Goal: Task Accomplishment & Management: Complete application form

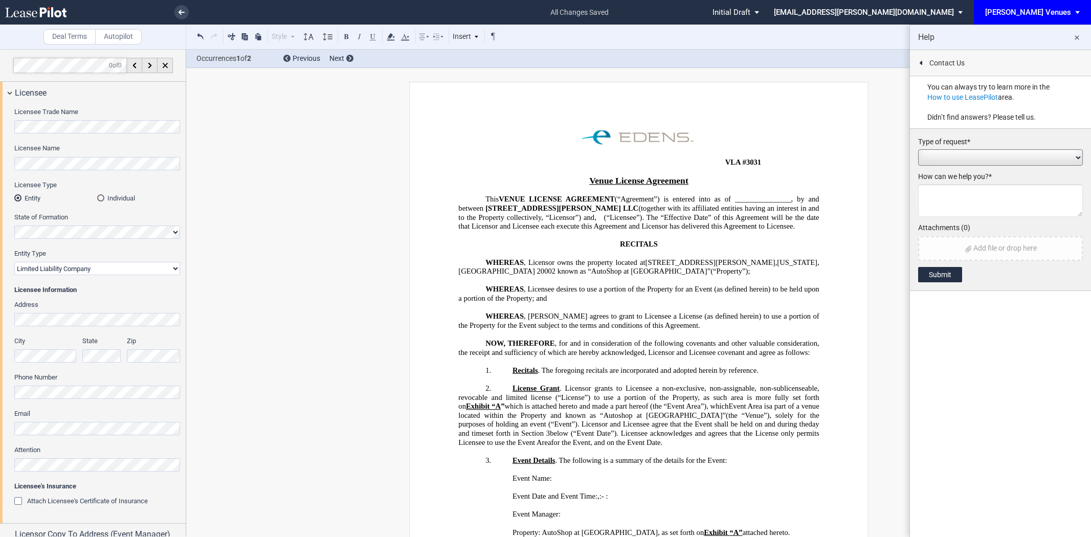
select select "limited liability company"
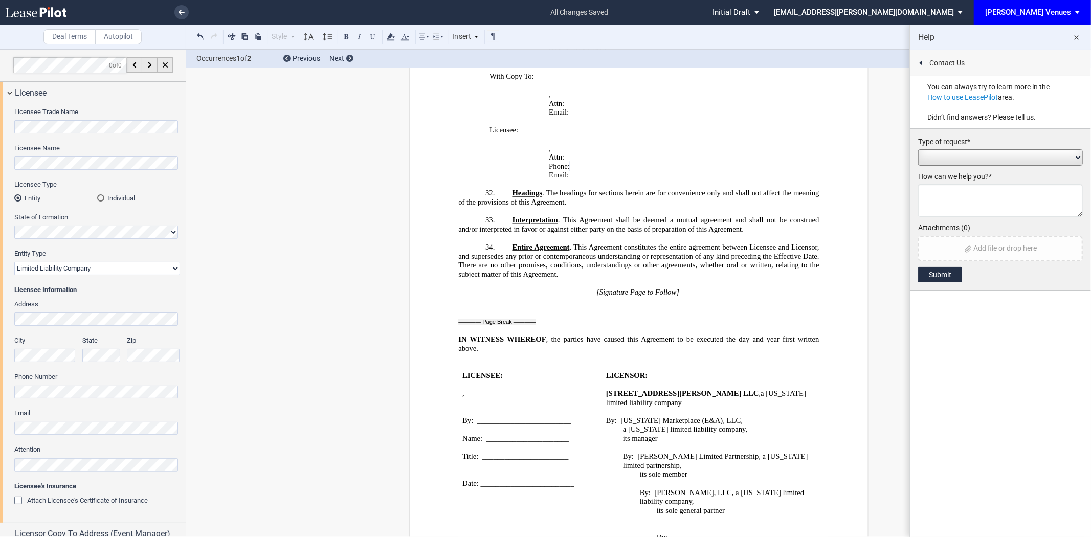
click at [1078, 38] on md-icon "close" at bounding box center [1077, 38] width 12 height 12
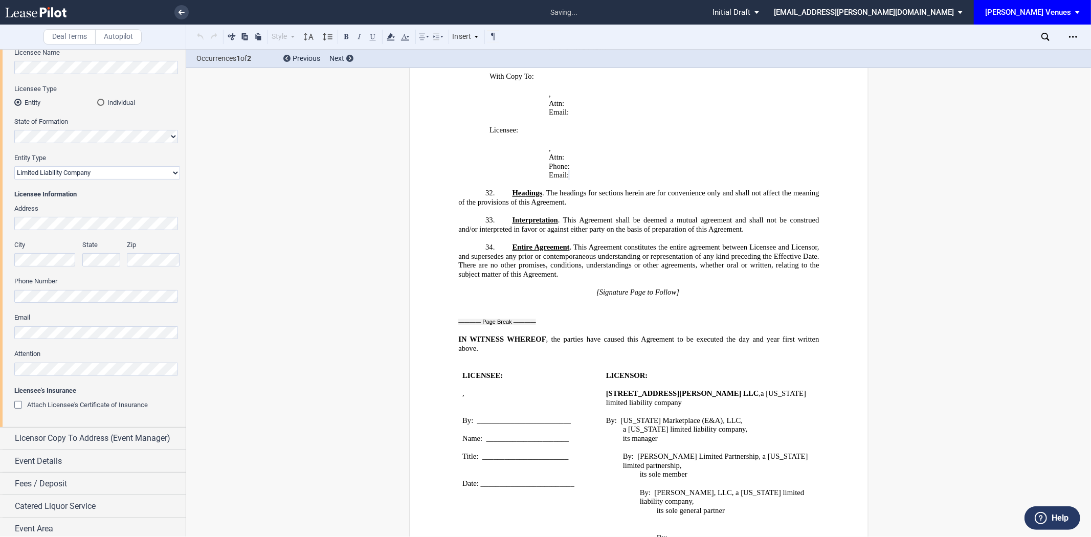
scroll to position [100, 0]
click at [34, 353] on span "Attention" at bounding box center [27, 350] width 26 height 8
click at [85, 433] on span "Licensor Copy To Address (Event Manager)" at bounding box center [93, 434] width 156 height 12
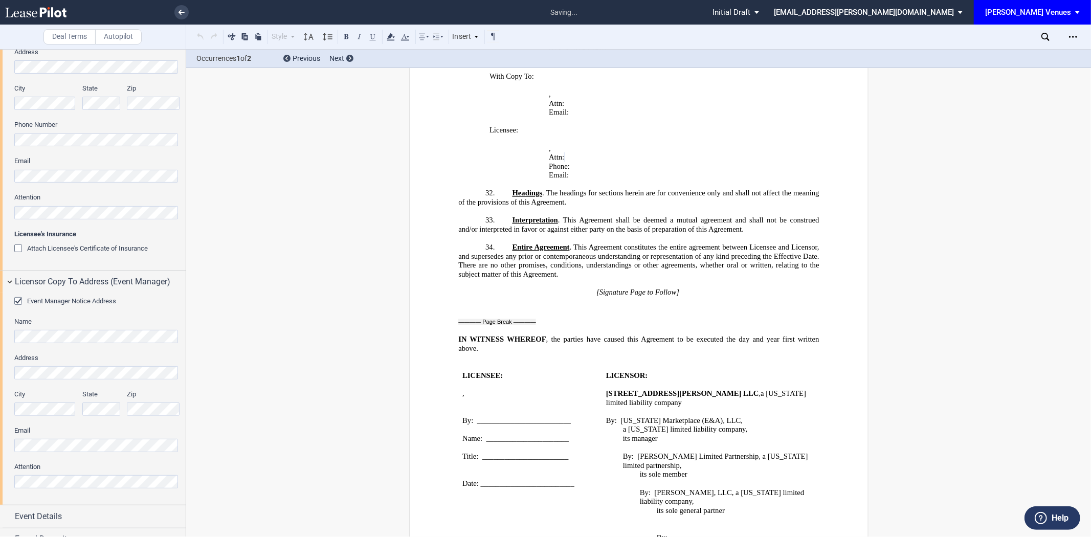
scroll to position [270, 0]
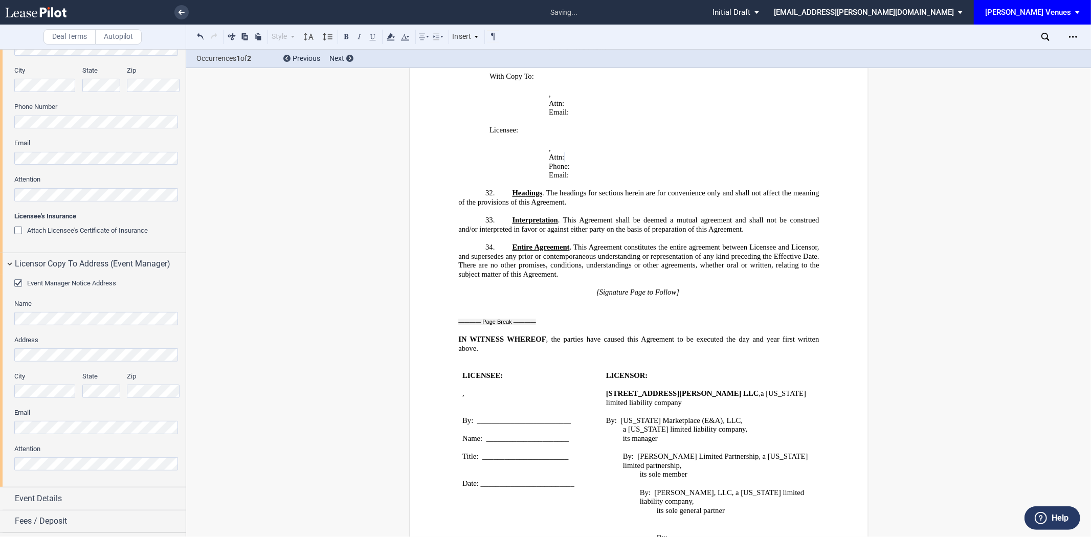
click at [0, 428] on div "Event Manager Notice Address Name Address City State Zip Email Attention" at bounding box center [93, 381] width 186 height 212
click at [0, 451] on div "Event Manager Notice Address Name Address City State Zip Email Attention" at bounding box center [93, 381] width 186 height 212
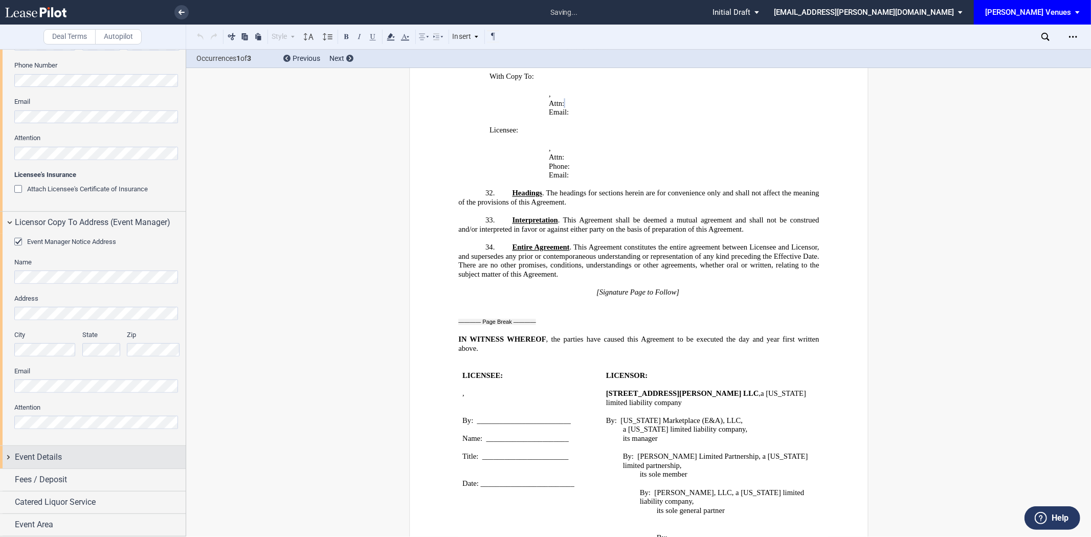
click at [117, 467] on div "Event Details" at bounding box center [93, 457] width 186 height 22
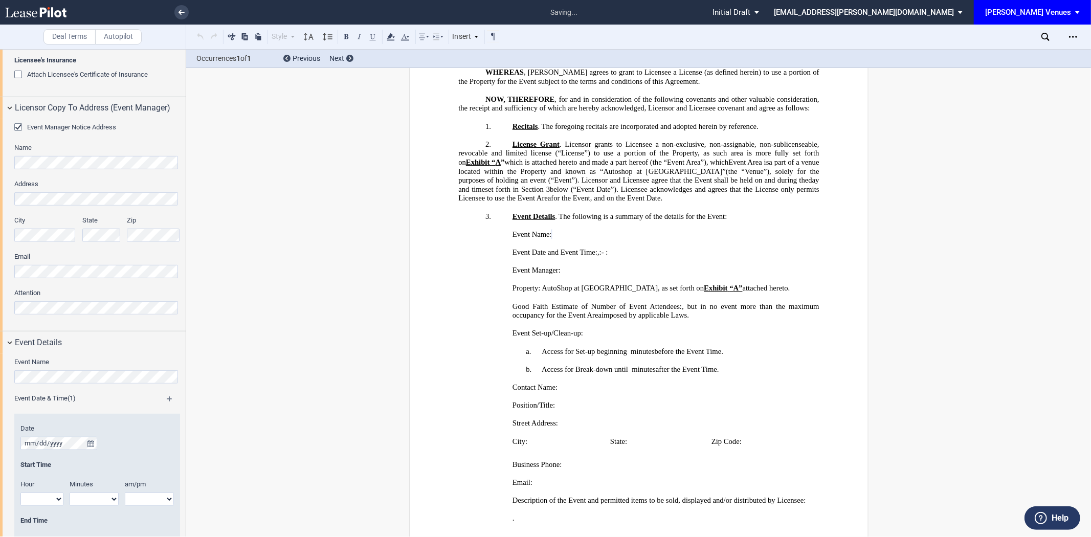
scroll to position [241, 0]
click at [95, 443] on button "true" at bounding box center [90, 443] width 13 height 13
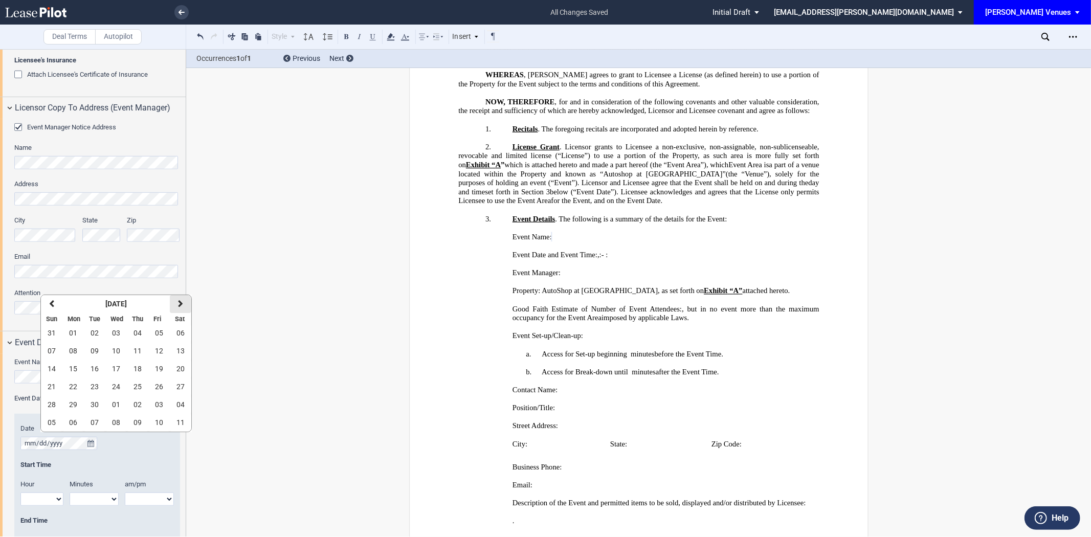
click at [178, 304] on icon "button" at bounding box center [180, 304] width 5 height 8
click at [136, 365] on span "13" at bounding box center [138, 369] width 8 height 8
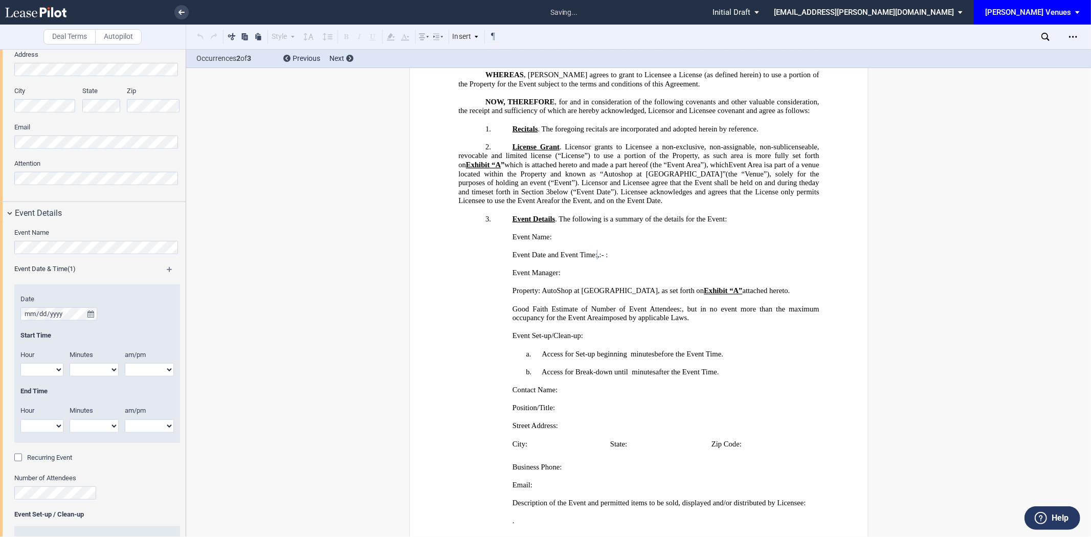
scroll to position [596, 0]
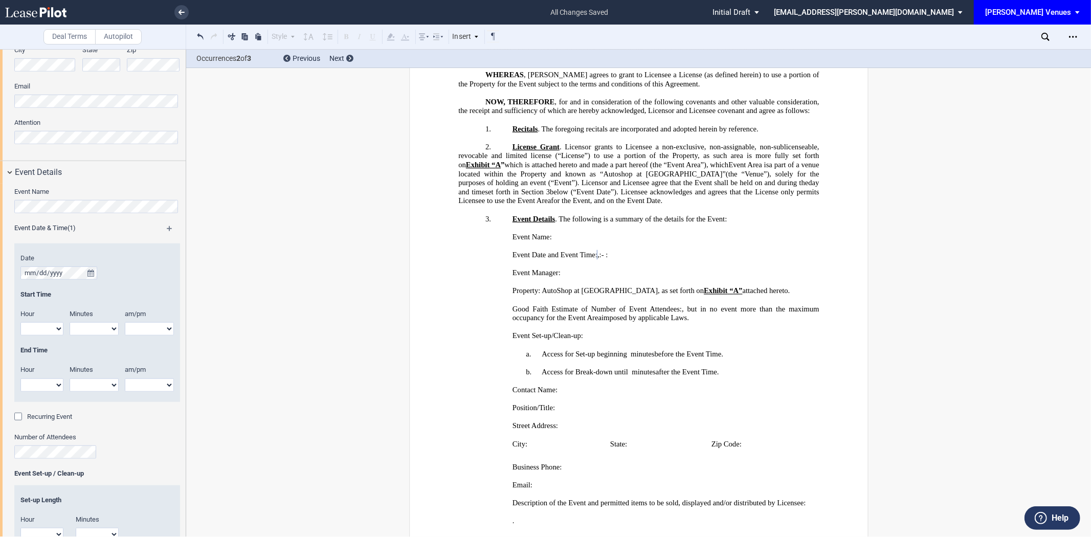
click at [167, 228] on md-icon at bounding box center [174, 232] width 15 height 12
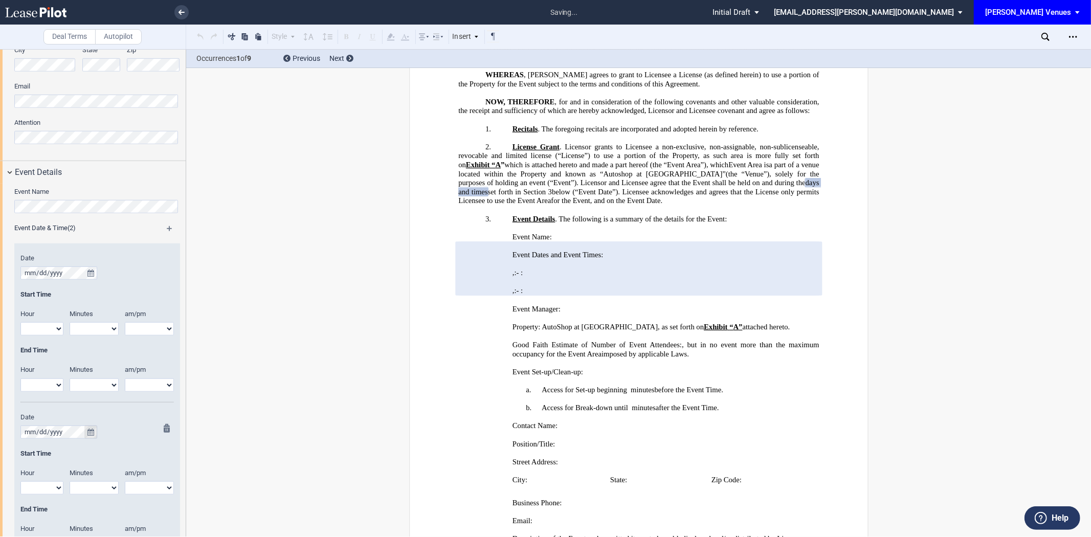
click at [92, 433] on icon "true" at bounding box center [90, 432] width 7 height 7
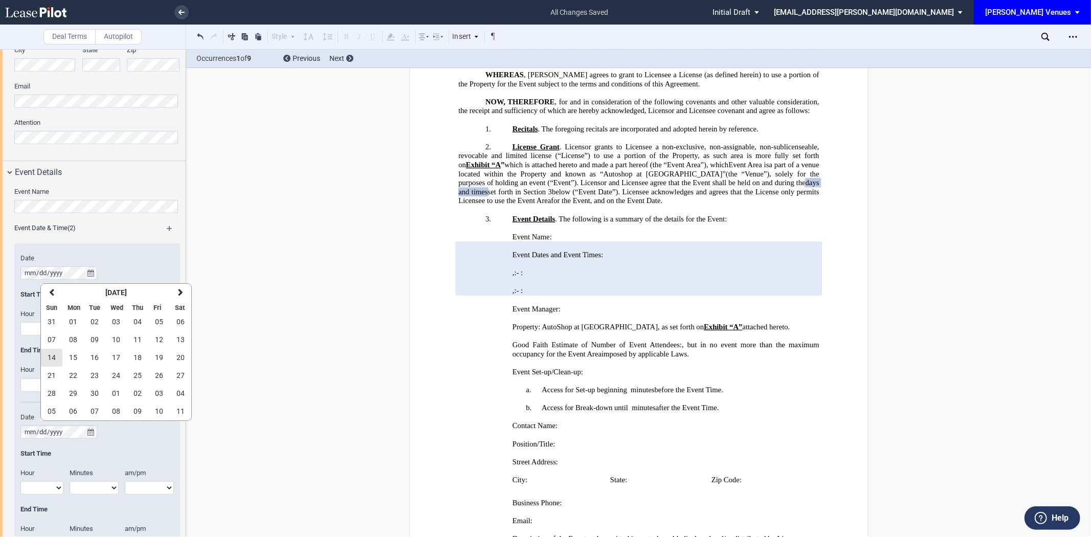
click at [53, 359] on span "14" at bounding box center [52, 357] width 8 height 8
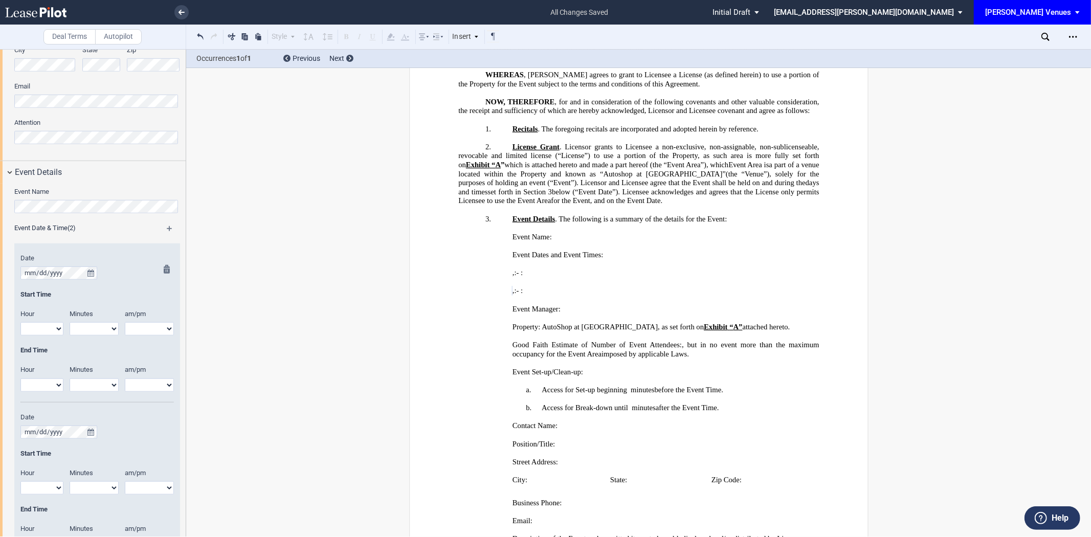
click at [49, 328] on select "1 2 3 4 5 6 7 8 9 10 11 12" at bounding box center [41, 328] width 43 height 13
select select "7"
click at [20, 323] on select "1 2 3 4 5 6 7 8 9 10 11 12" at bounding box center [41, 328] width 43 height 13
click at [158, 325] on div at bounding box center [164, 334] width 13 height 138
click at [151, 335] on select "am pm" at bounding box center [149, 328] width 49 height 13
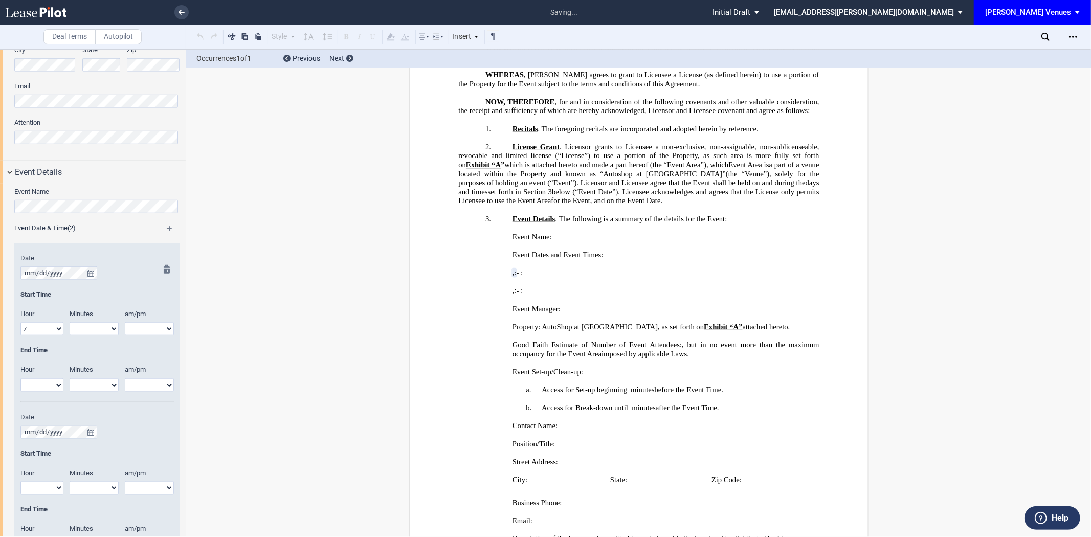
select select "pm"
click at [125, 323] on select "am pm" at bounding box center [149, 328] width 49 height 13
click at [33, 381] on select "1 2 3 4 5 6 7 8 9 10 11 12" at bounding box center [41, 385] width 43 height 13
select select "11"
click at [20, 379] on select "1 2 3 4 5 6 7 8 9 10 11 12" at bounding box center [41, 385] width 43 height 13
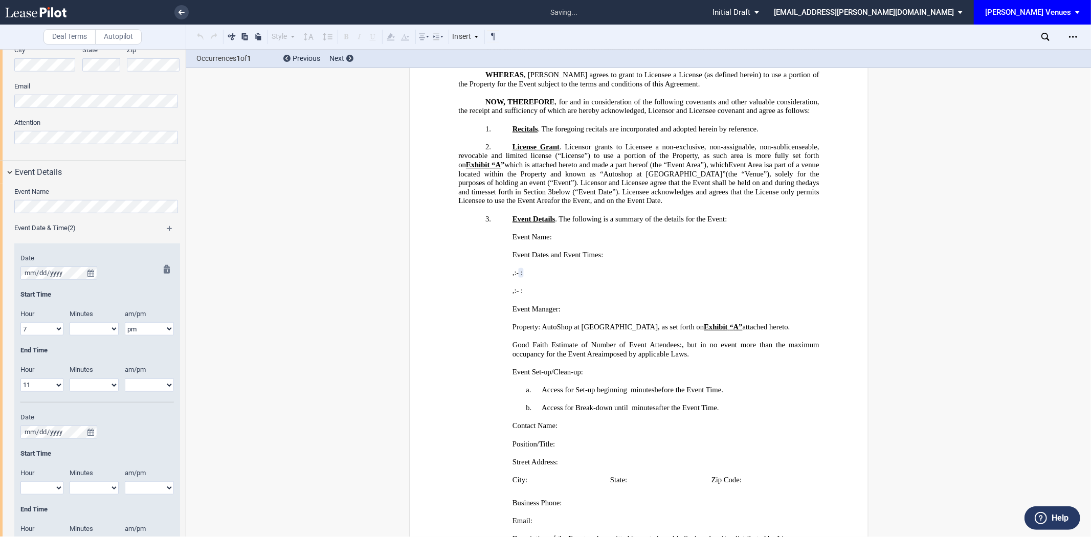
click at [152, 385] on select "am pm" at bounding box center [149, 385] width 49 height 13
select select "pm"
click at [125, 379] on select "am pm" at bounding box center [149, 385] width 49 height 13
click at [88, 328] on select "00 05 10 15 20 25 30 35 40 45 50 55" at bounding box center [94, 328] width 49 height 13
select select "00"
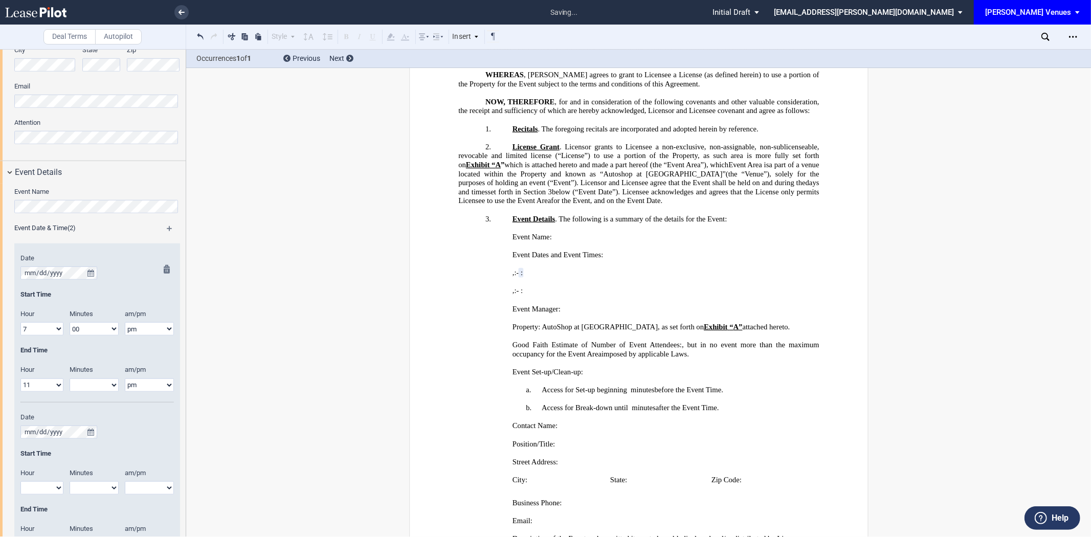
click at [70, 323] on select "00 05 10 15 20 25 30 35 40 45 50 55" at bounding box center [94, 328] width 49 height 13
click at [90, 384] on select "00 05 10 15 20 25 30 35 40 45 50 55" at bounding box center [94, 385] width 49 height 13
select select "00"
click at [70, 379] on select "00 05 10 15 20 25 30 35 40 45 50 55" at bounding box center [94, 385] width 49 height 13
click at [47, 484] on select "1 2 3 4 5 6 7 8 9 10 11 12" at bounding box center [41, 487] width 43 height 13
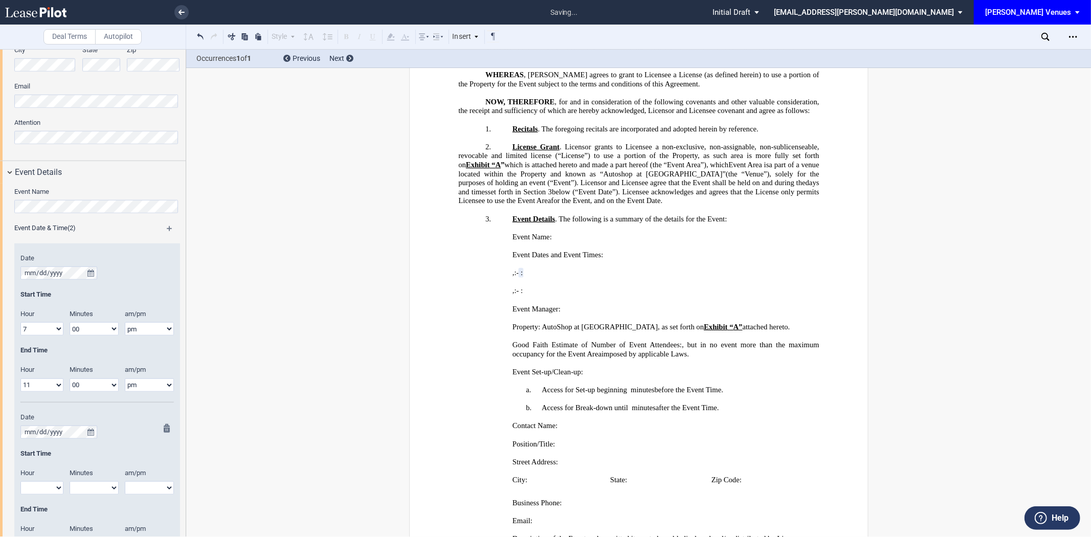
select select "7"
click at [20, 482] on select "1 2 3 4 5 6 7 8 9 10 11 12" at bounding box center [41, 487] width 43 height 13
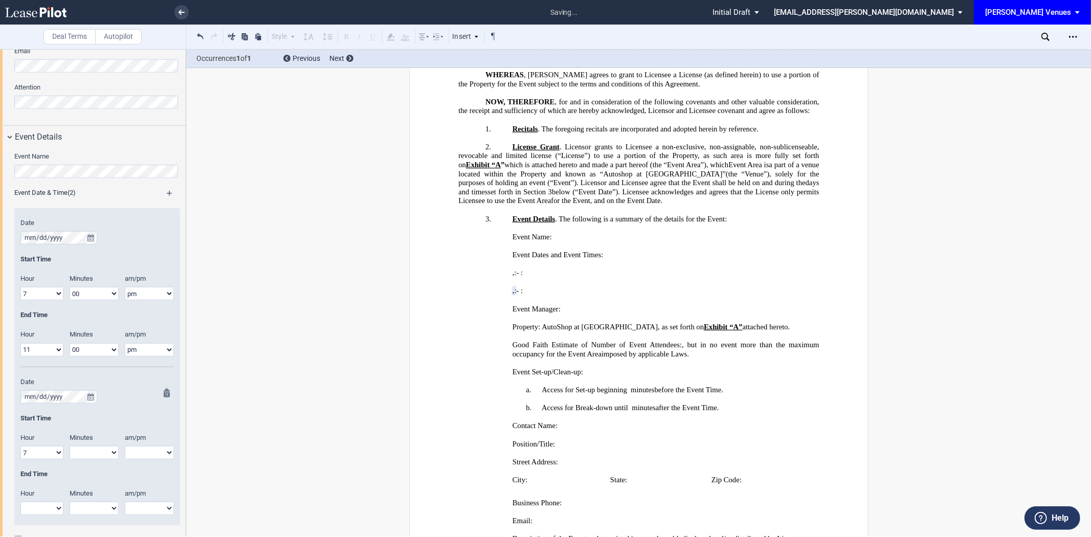
scroll to position [710, 0]
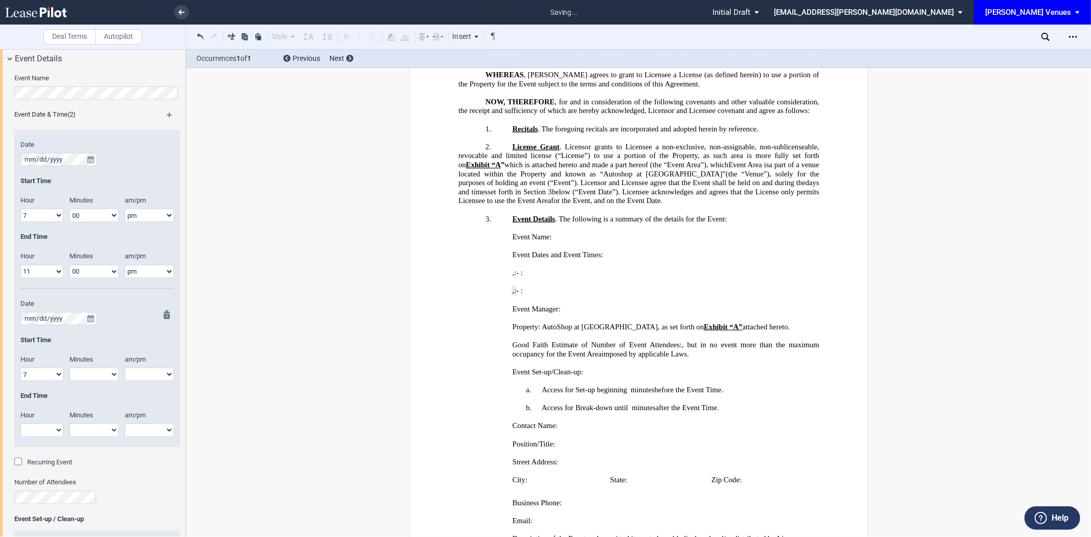
click at [132, 376] on select "am pm" at bounding box center [149, 374] width 49 height 13
select select "pm"
click at [125, 368] on select "am pm" at bounding box center [149, 374] width 49 height 13
drag, startPoint x: 138, startPoint y: 431, endPoint x: 138, endPoint y: 437, distance: 6.1
click at [138, 431] on select "am pm" at bounding box center [149, 430] width 49 height 13
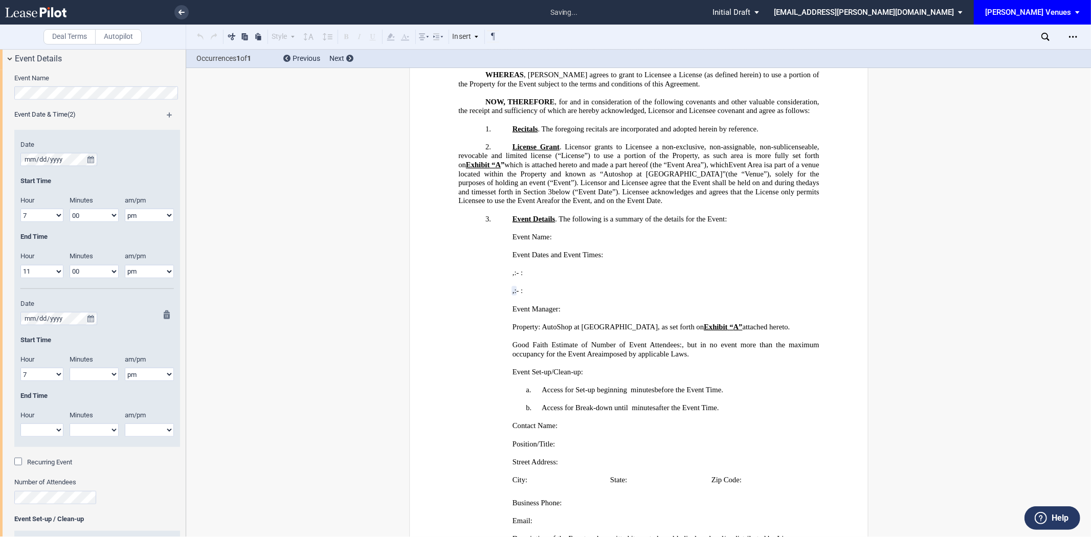
select select "pm"
click at [125, 424] on select "am pm" at bounding box center [149, 430] width 49 height 13
click at [106, 431] on select "00 05 10 15 20 25 30 35 40 45 50 55" at bounding box center [94, 430] width 49 height 13
select select "00"
click at [70, 424] on select "00 05 10 15 20 25 30 35 40 45 50 55" at bounding box center [94, 430] width 49 height 13
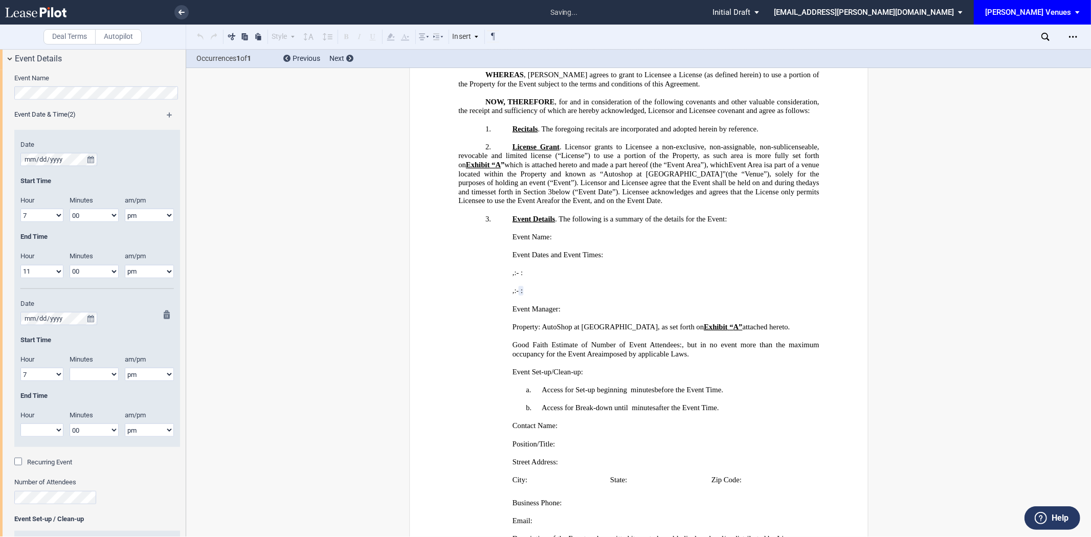
click at [101, 374] on select "00 05 10 15 20 25 30 35 40 45 50 55" at bounding box center [94, 374] width 49 height 13
select select "00"
click at [70, 368] on select "00 05 10 15 20 25 30 35 40 45 50 55" at bounding box center [94, 374] width 49 height 13
click at [53, 432] on select "1 2 3 4 5 6 7 8 9 10 11 12" at bounding box center [41, 430] width 43 height 13
select select "11"
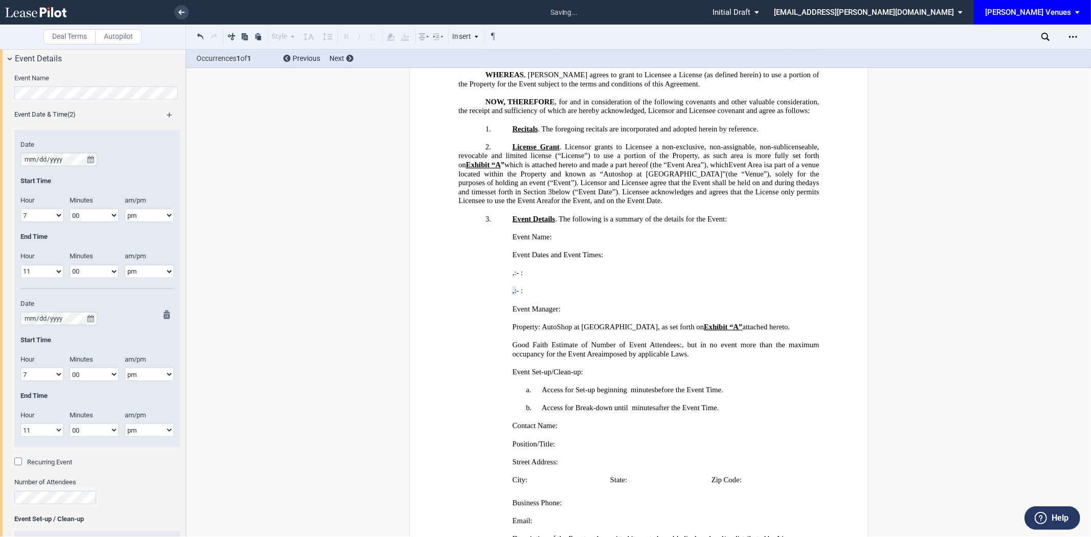
click at [20, 424] on select "1 2 3 4 5 6 7 8 9 10 11 12" at bounding box center [41, 430] width 43 height 13
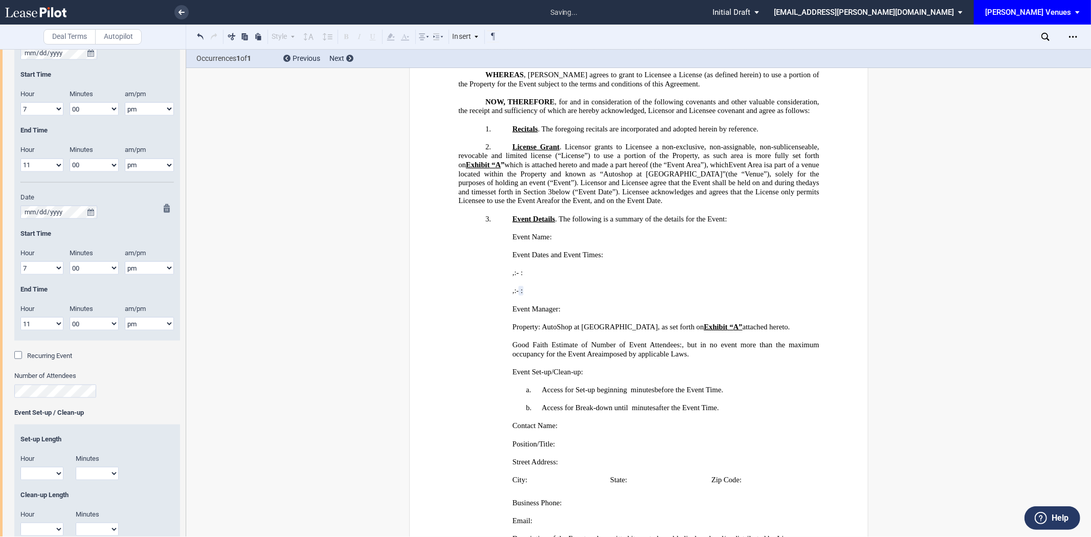
scroll to position [824, 0]
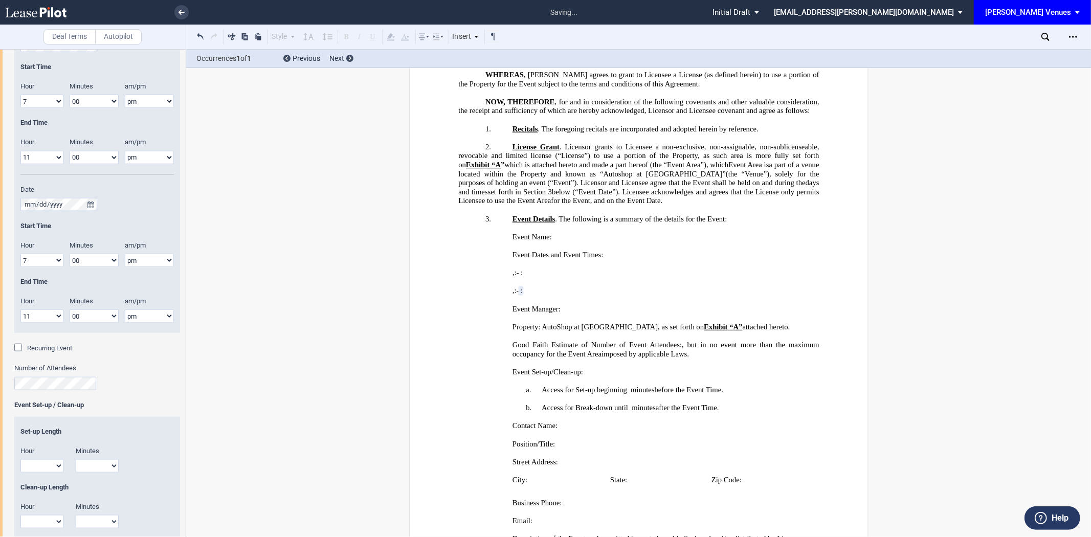
click at [72, 379] on div "Number of Attendees" at bounding box center [97, 377] width 166 height 26
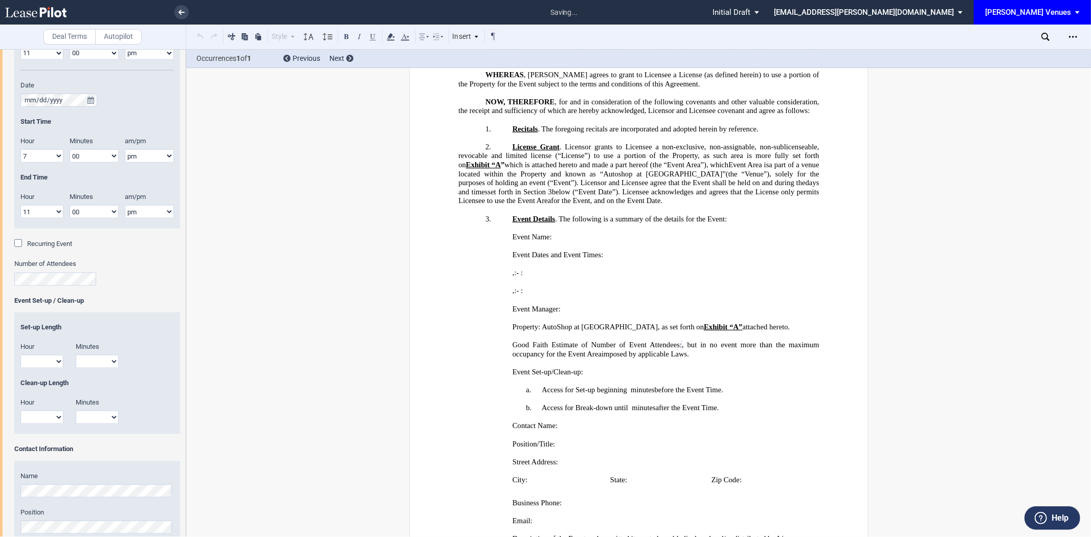
scroll to position [938, 0]
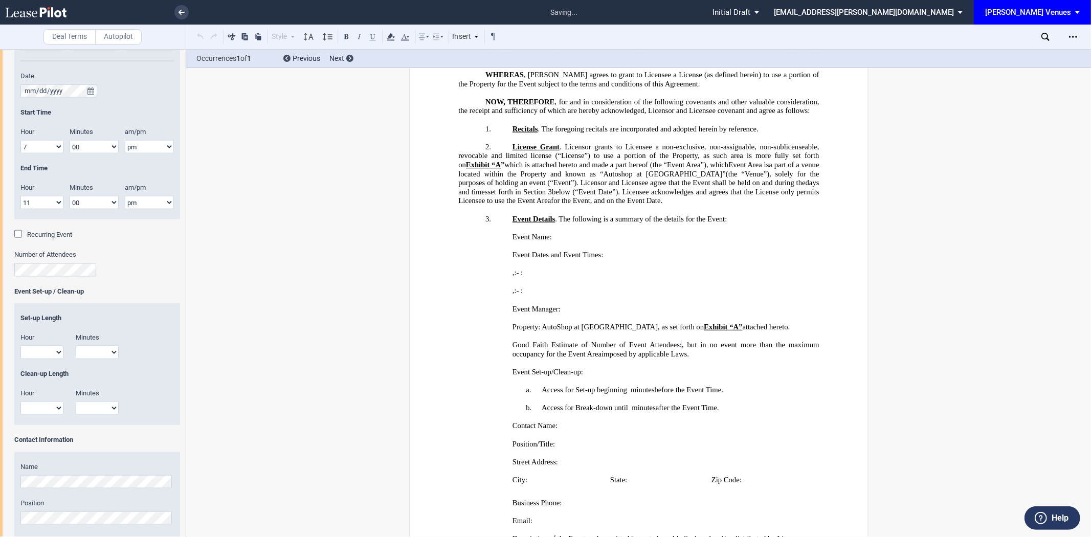
click at [118, 306] on div "Set-up Length Hour 1 2 3 4 5 6 7 8 9 10 11 12 Minutes 00 15 30 45" at bounding box center [97, 364] width 166 height 122
click at [47, 356] on select "1 2 3 4 5 6 7 8 9 10 11 12" at bounding box center [41, 352] width 43 height 13
click at [126, 283] on div "Number of Attendees" at bounding box center [97, 268] width 166 height 36
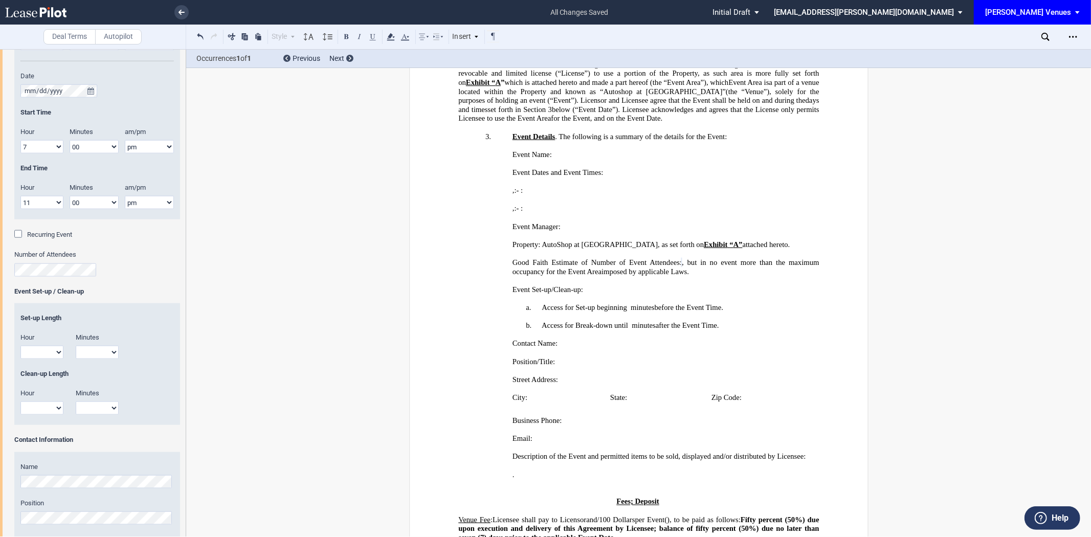
scroll to position [355, 0]
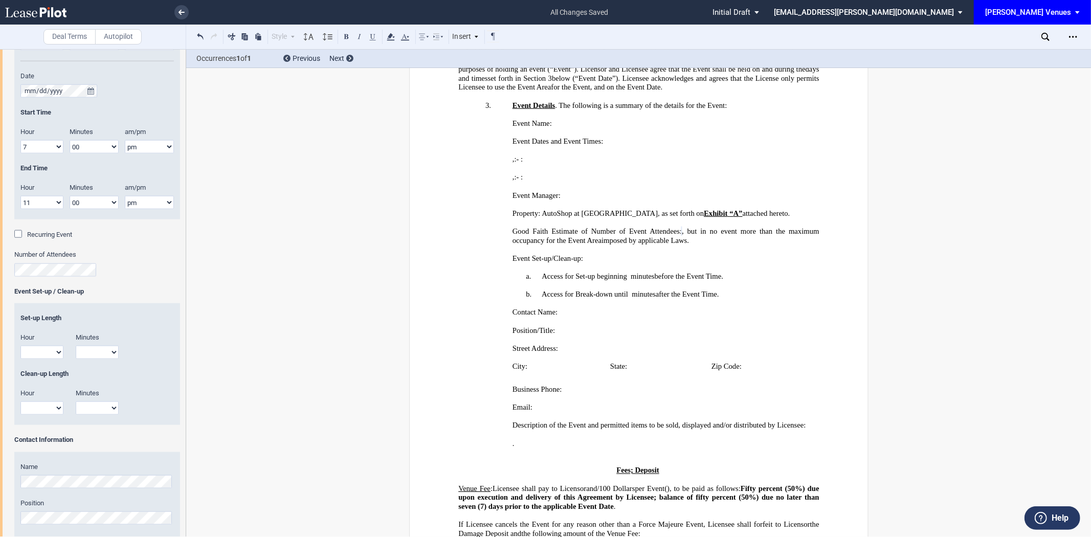
click at [754, 272] on p "﻿" at bounding box center [638, 267] width 361 height 9
click at [626, 281] on p "a. Access for Set-up beginning ﻿ ﻿ hour s and ﻿ ﻿ minutes ﻿ ﻿ minutes before th…" at bounding box center [638, 276] width 361 height 9
click at [628, 299] on p "b. Access for Break-down until ﻿ ﻿ hour s and ﻿ ﻿ minutes ﻿ ﻿ minutes after the…" at bounding box center [638, 294] width 361 height 9
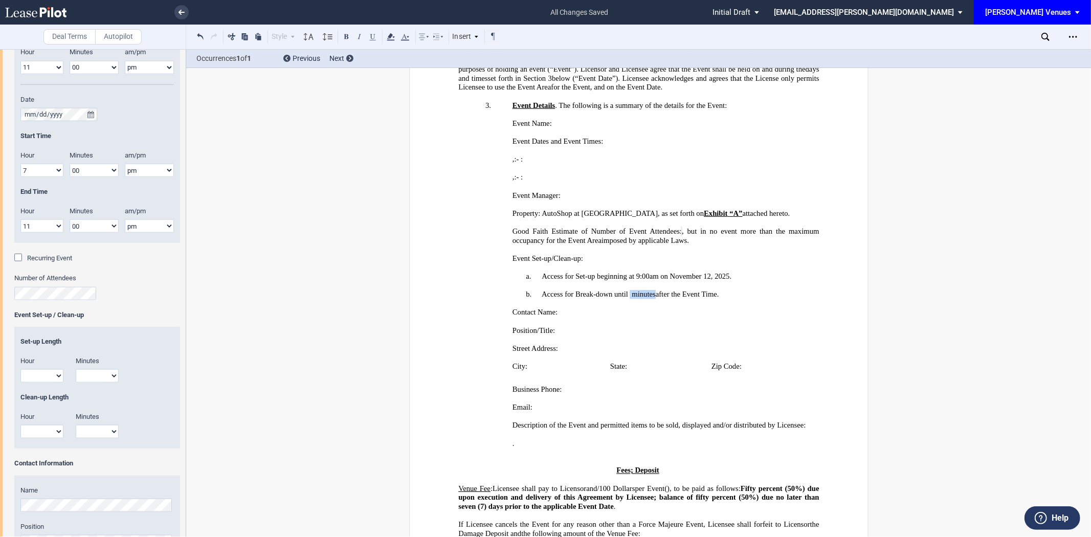
scroll to position [966, 0]
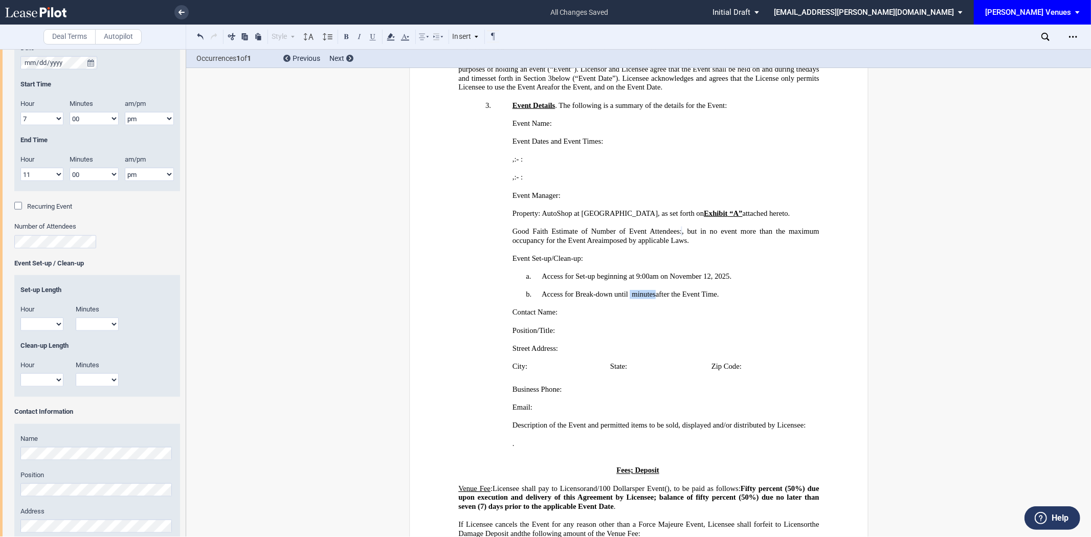
click at [38, 382] on select "1 2 3 4 5 6 7 8 9 10 11 12" at bounding box center [41, 379] width 43 height 13
click at [750, 308] on p "﻿" at bounding box center [638, 303] width 361 height 9
click at [628, 299] on p "b. Access for Break-down until ﻿ ﻿ hour s and ﻿ ﻿ minutes ﻿ ﻿ minutes after the…" at bounding box center [638, 294] width 361 height 9
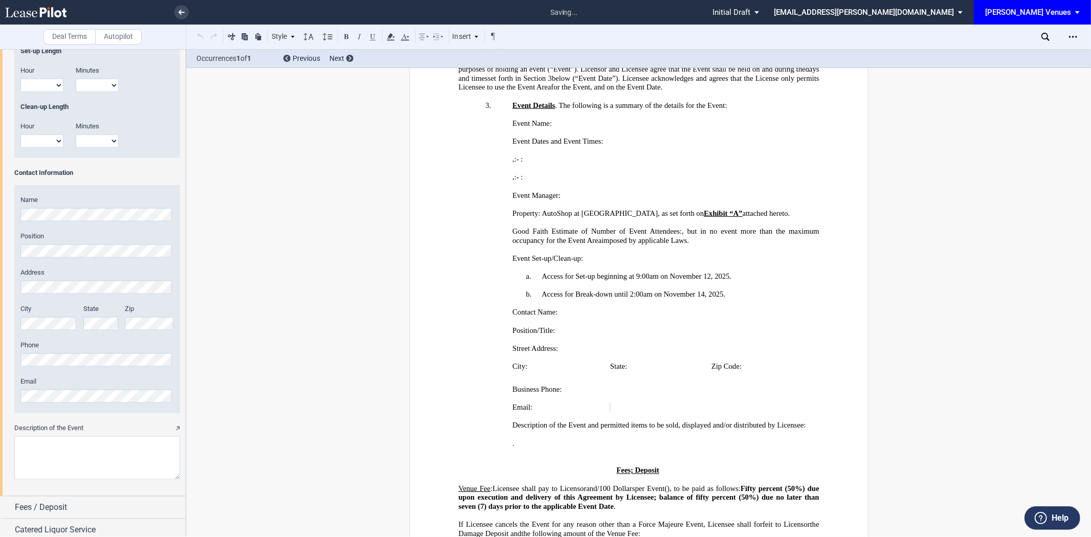
scroll to position [1234, 0]
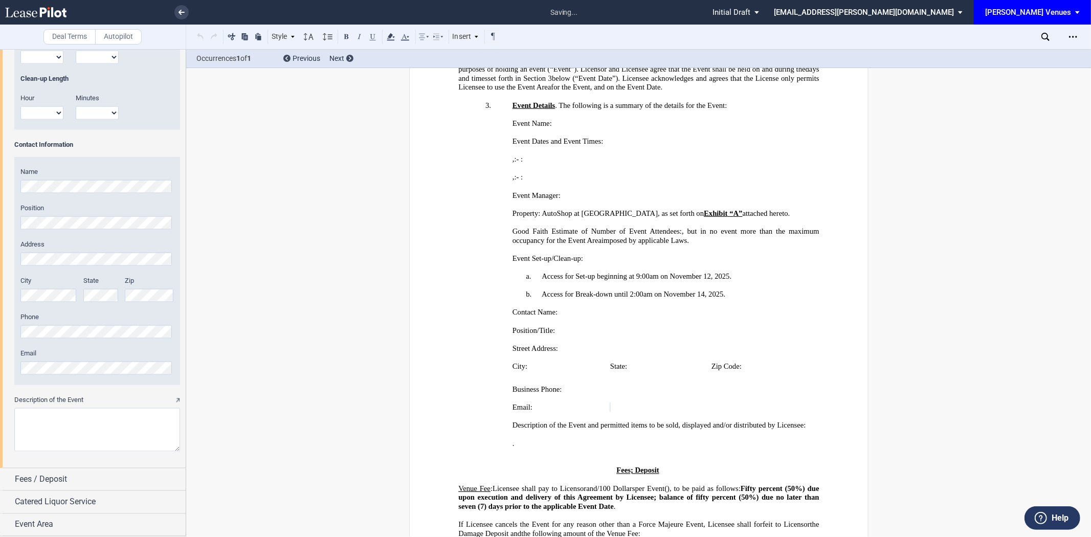
click at [60, 416] on textarea "Description of the Event" at bounding box center [97, 429] width 166 height 43
click at [79, 412] on textarea "Description of the Event" at bounding box center [97, 429] width 166 height 43
paste textarea "Closing fundraiser for Bronze Restaurant"
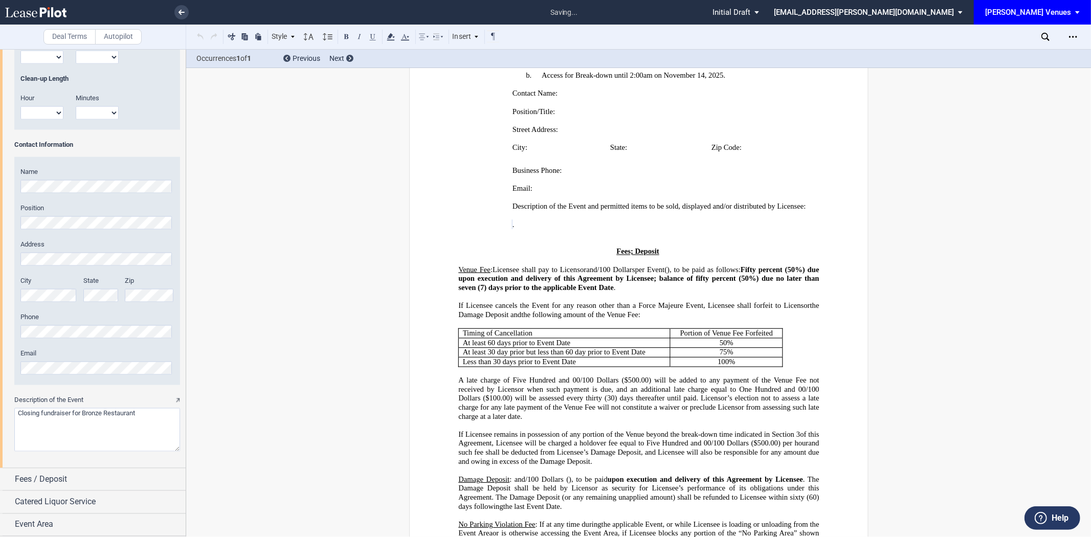
scroll to position [574, 0]
type textarea "Closing fundraiser for Bronze Restaurant"
click at [95, 482] on div "Fees / Deposit" at bounding box center [100, 480] width 171 height 12
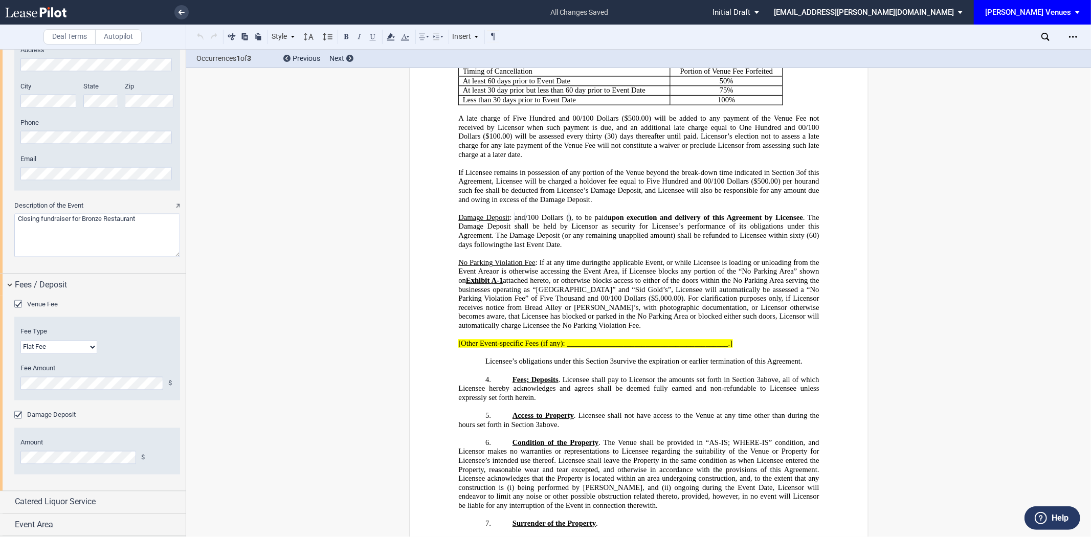
scroll to position [840, 0]
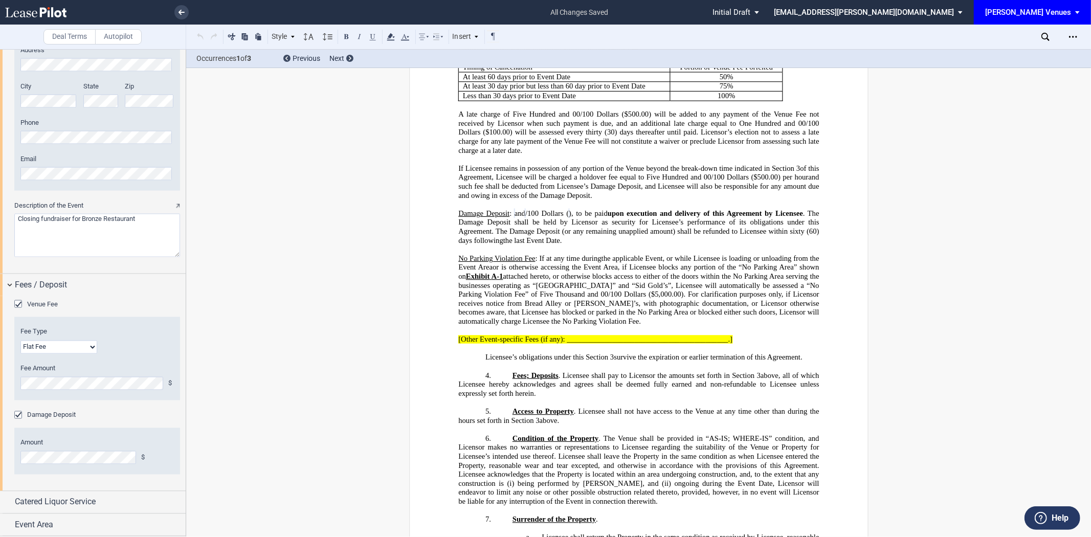
click at [616, 344] on span "[Other Event-specific Fees (if any): __________________________________________…" at bounding box center [595, 339] width 274 height 9
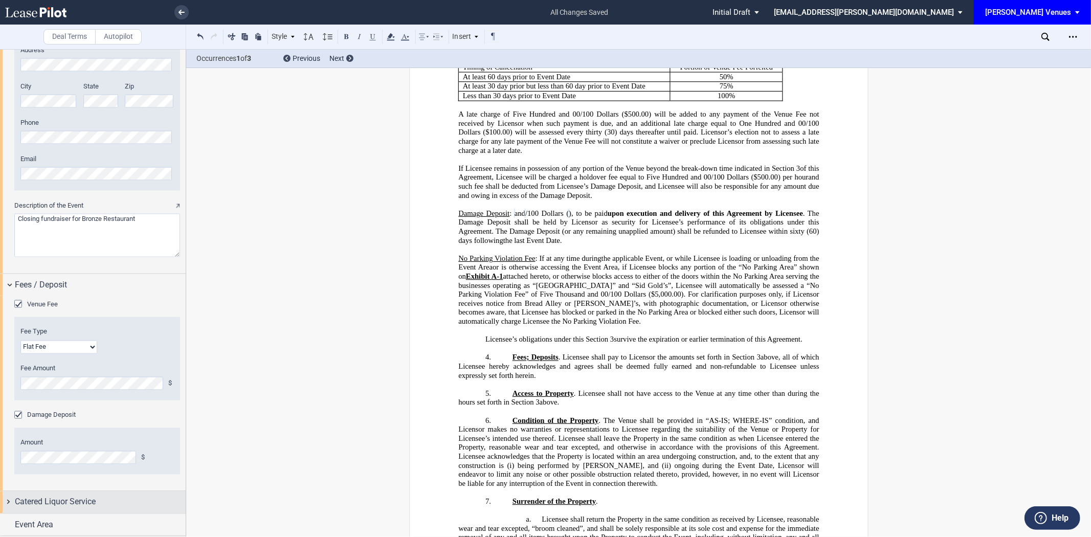
click at [75, 505] on span "Catered Liquor Service" at bounding box center [55, 502] width 81 height 12
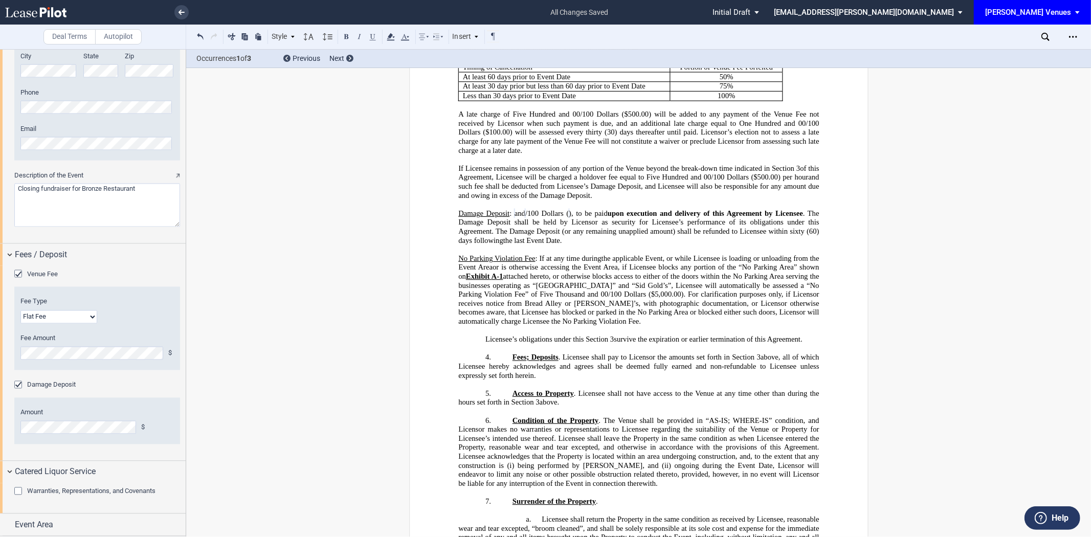
click at [101, 494] on span "Warranties, Representations, and Covenants" at bounding box center [91, 492] width 128 height 8
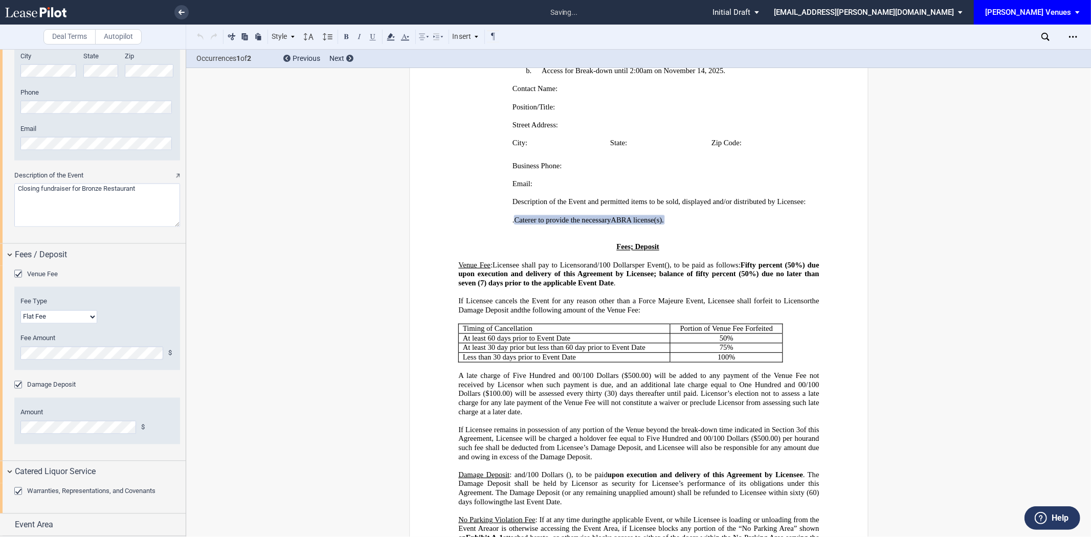
scroll to position [574, 0]
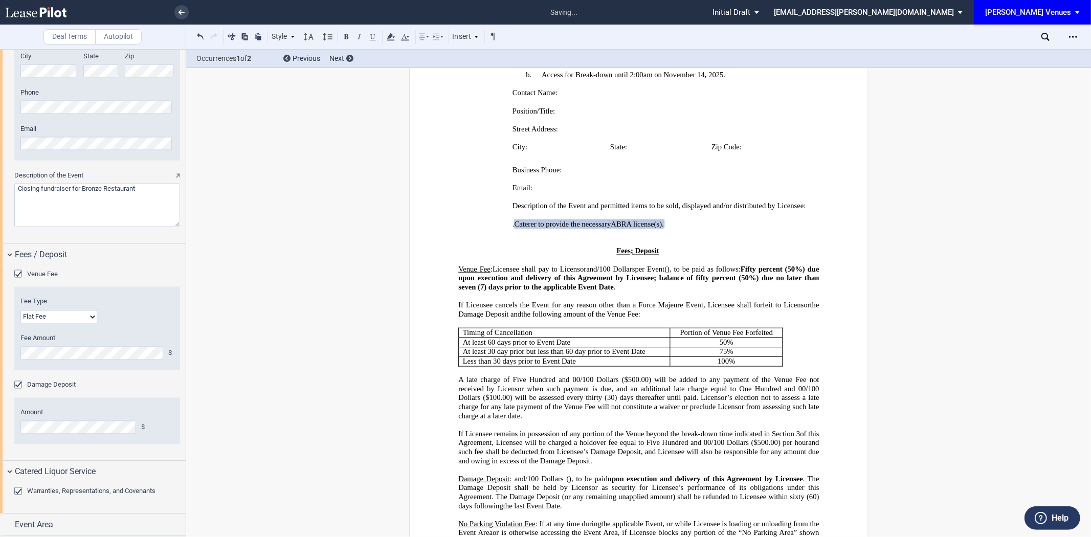
click at [662, 229] on span "ABRA license(s)" at bounding box center [636, 224] width 51 height 9
click at [112, 518] on div "Event Area" at bounding box center [93, 525] width 186 height 22
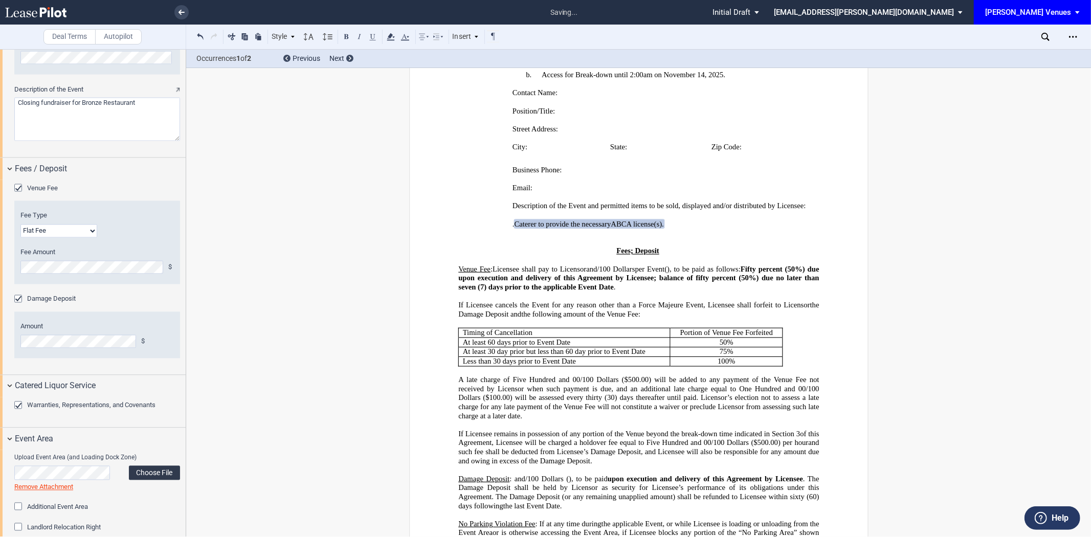
scroll to position [1552, 0]
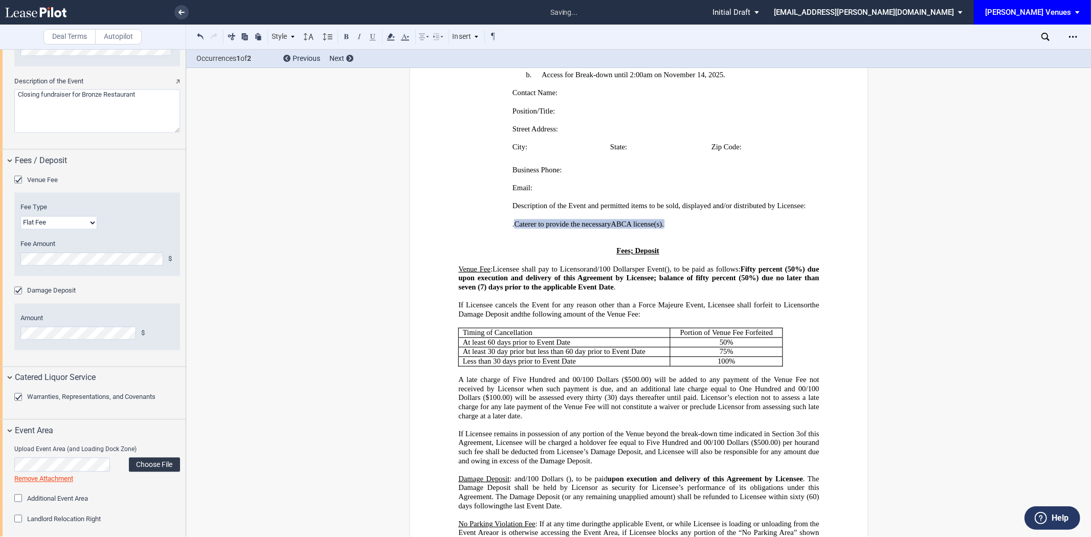
click at [156, 466] on label "Choose File" at bounding box center [154, 465] width 51 height 14
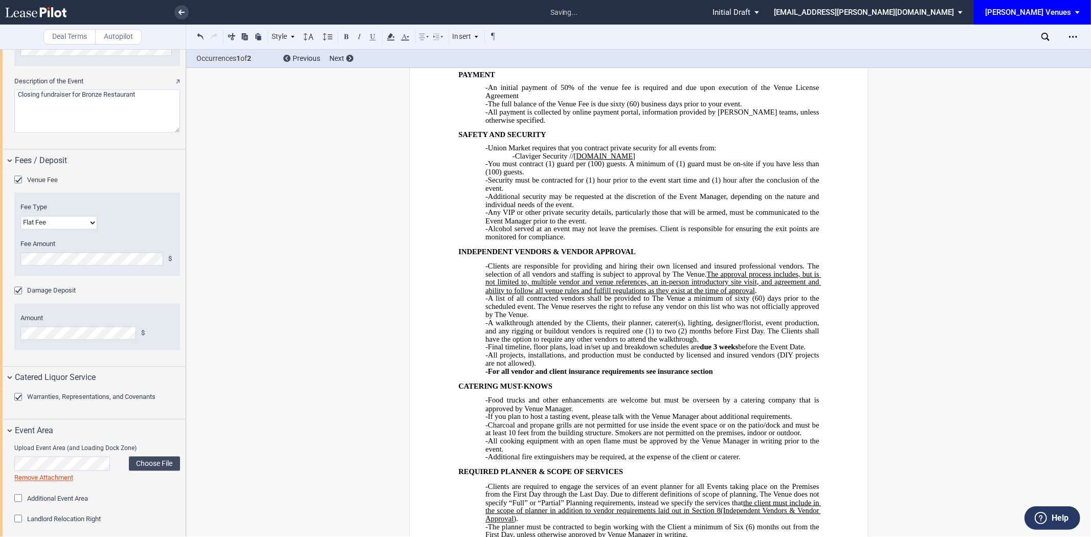
scroll to position [4924, 0]
drag, startPoint x: 651, startPoint y: 297, endPoint x: 698, endPoint y: 288, distance: 47.4
click at [698, 288] on div "RENTAL HOURS AND ACCESS -Events may take place between 8am-12am. -The Venue Man…" at bounding box center [638, 516] width 361 height 1095
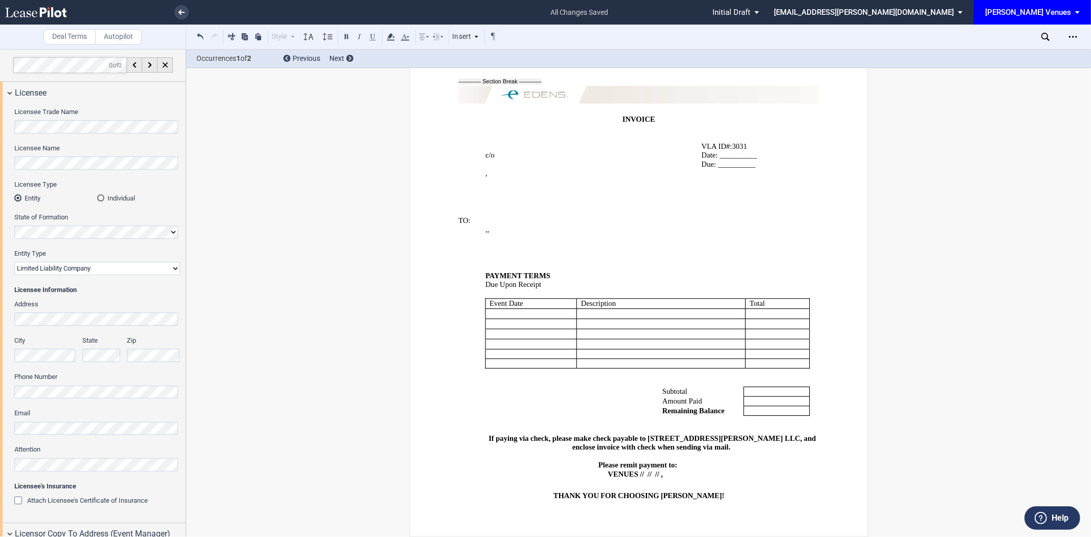
scroll to position [6069, 0]
drag, startPoint x: 699, startPoint y: 446, endPoint x: 481, endPoint y: 426, distance: 218.9
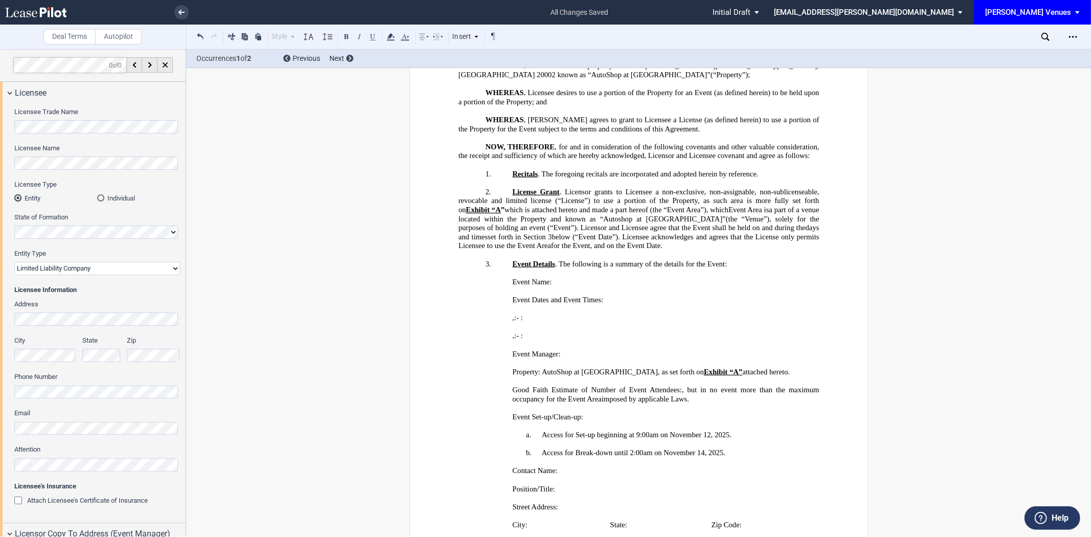
scroll to position [0, 0]
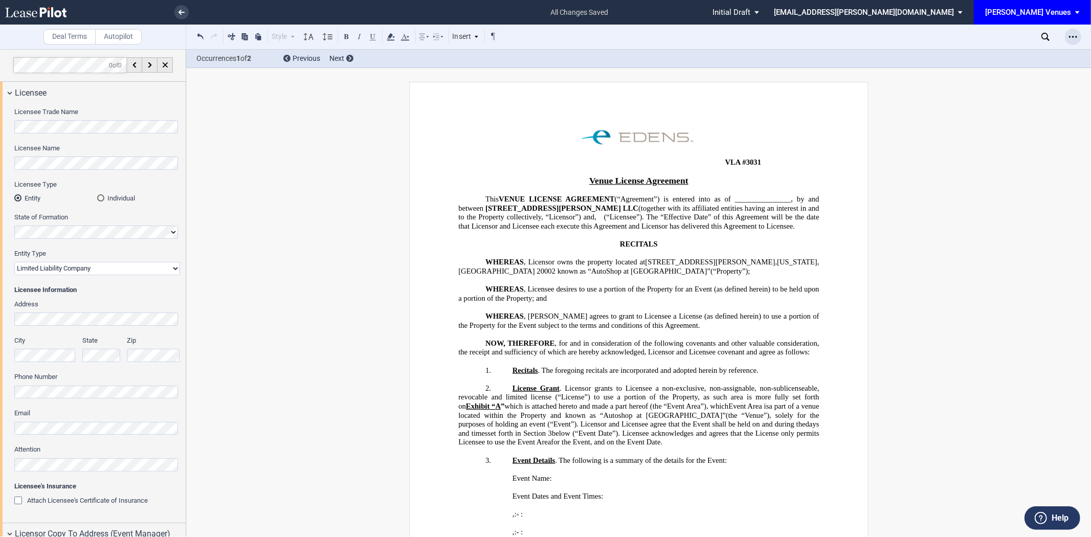
click at [1073, 31] on div "Open Lease options menu" at bounding box center [1073, 37] width 16 height 16
click at [1017, 52] on div "Download" at bounding box center [1013, 55] width 125 height 9
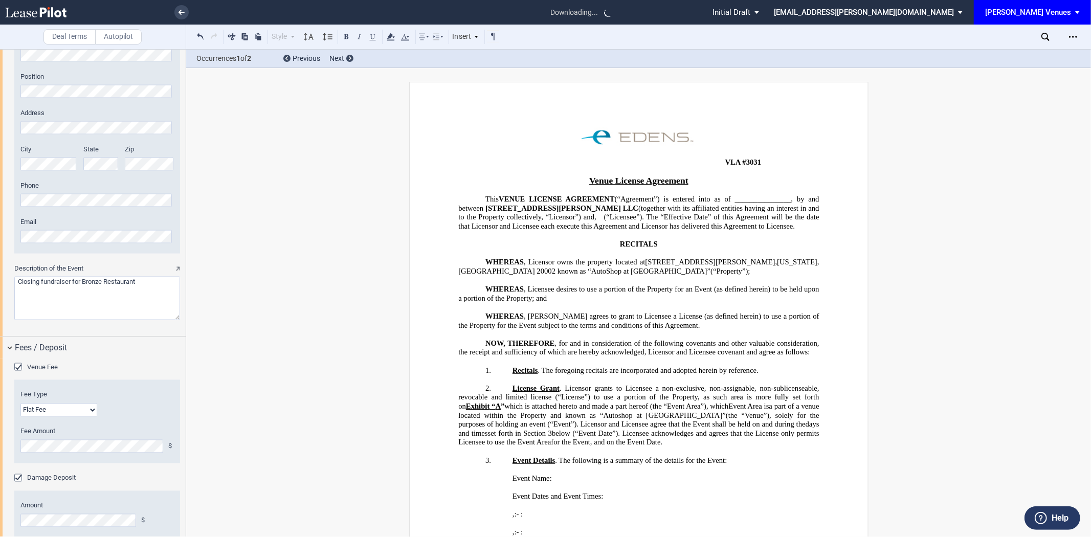
scroll to position [1477, 0]
